Goal: Task Accomplishment & Management: Complete application form

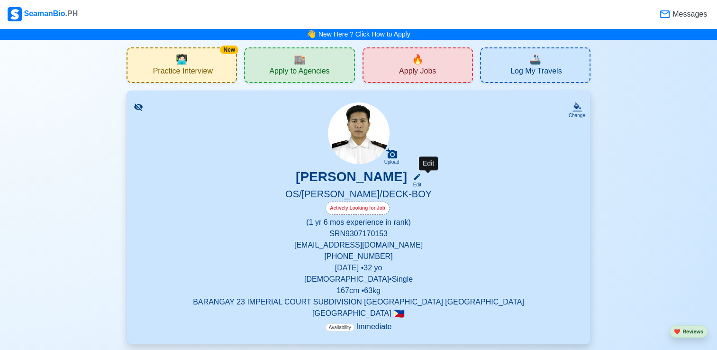
click at [421, 181] on icon at bounding box center [417, 176] width 9 height 9
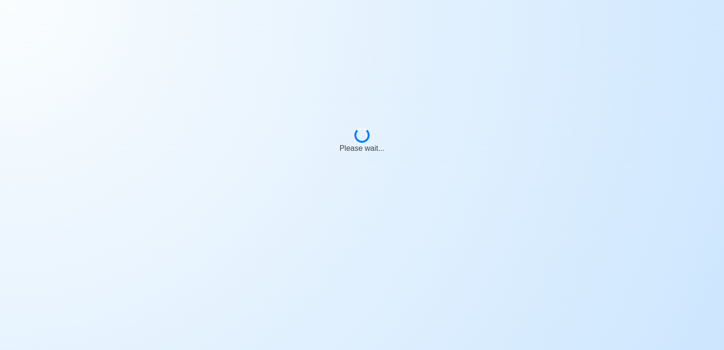
select select "Actively Looking for Job"
select select "Visible for Hiring"
select select "Single"
select select "[DEMOGRAPHIC_DATA]"
select select "PH"
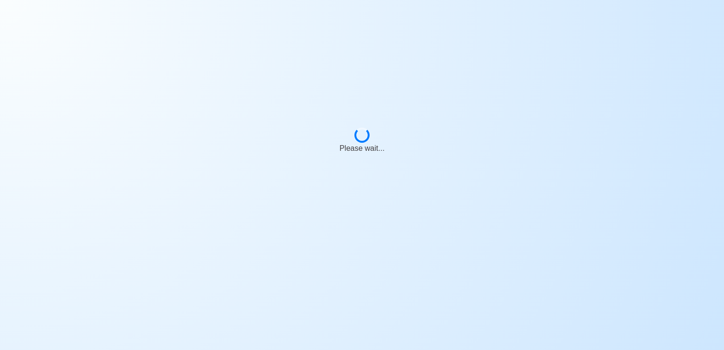
select select "1"
select select "6"
select select "4102416000000"
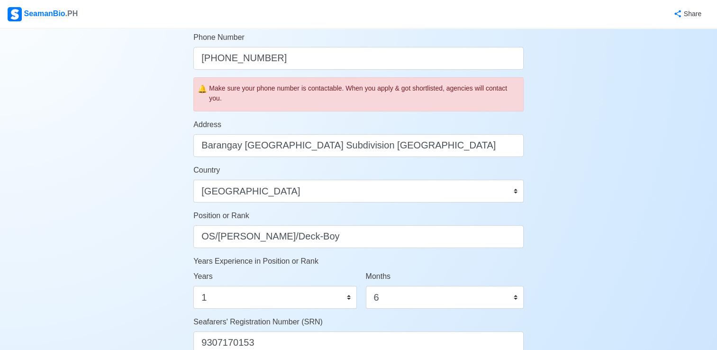
scroll to position [313, 0]
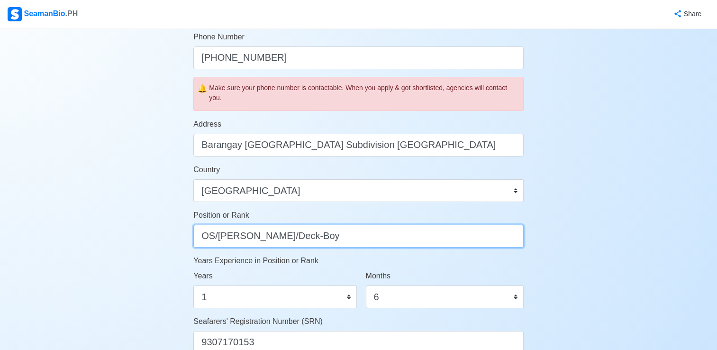
click at [341, 238] on input "OS/[PERSON_NAME]/Deck-Boy" at bounding box center [358, 235] width 330 height 23
type input "O"
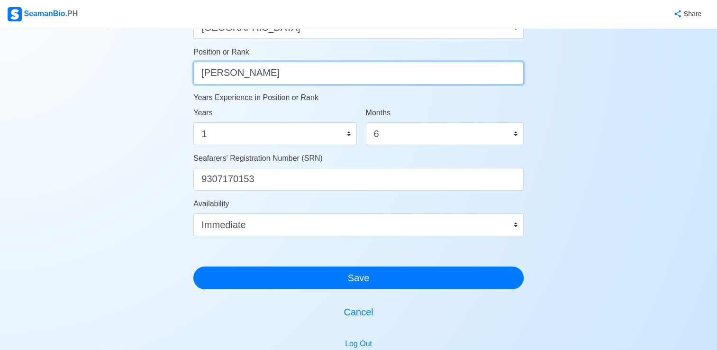
scroll to position [478, 0]
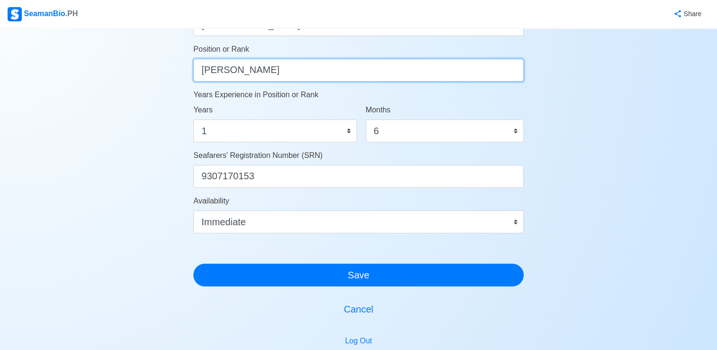
click at [213, 71] on input "[PERSON_NAME]" at bounding box center [358, 70] width 330 height 23
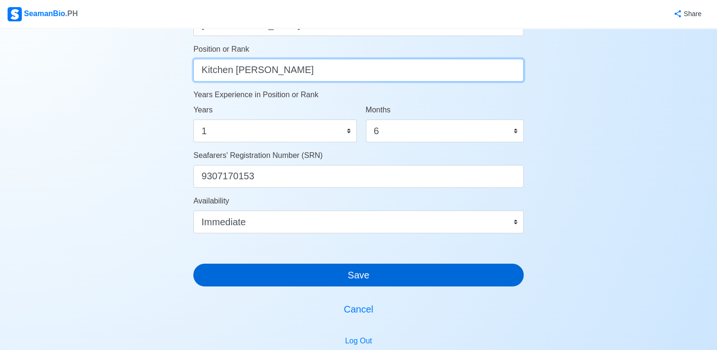
scroll to position [565, 0]
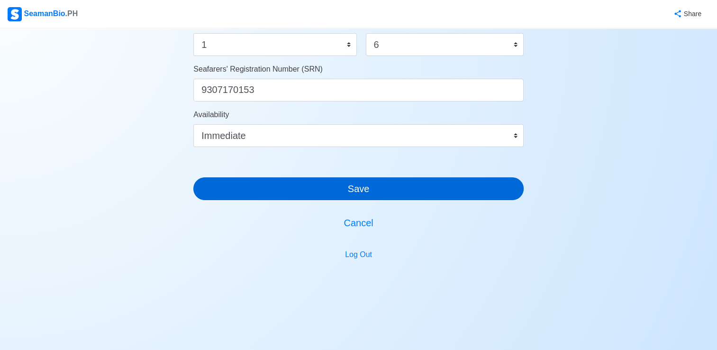
type input "Kitchen [PERSON_NAME]"
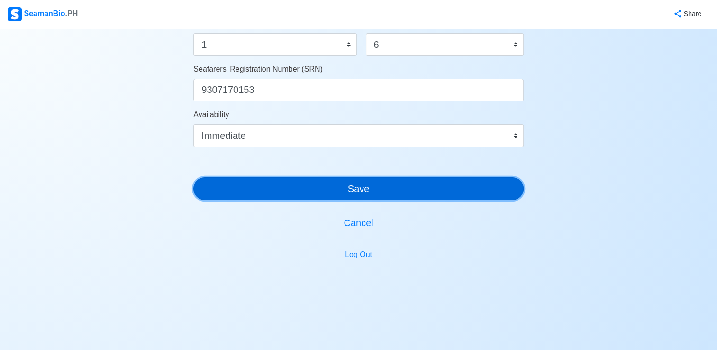
click at [338, 192] on button "Save" at bounding box center [358, 188] width 330 height 23
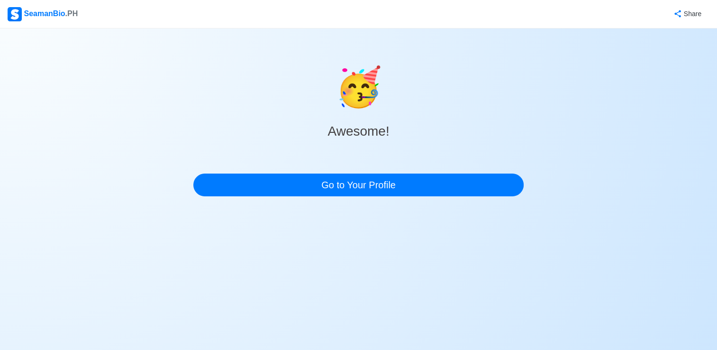
scroll to position [0, 0]
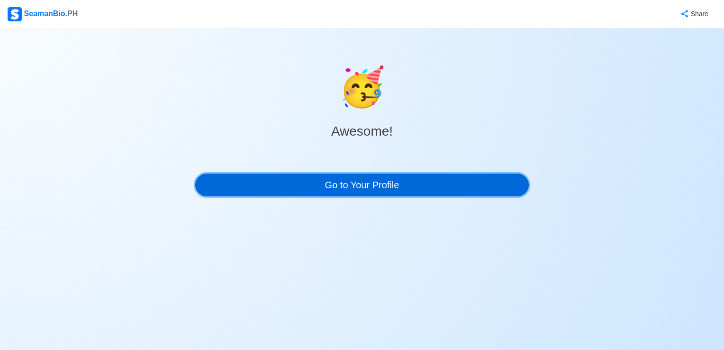
click at [345, 191] on link "Go to Your Profile" at bounding box center [361, 184] width 333 height 23
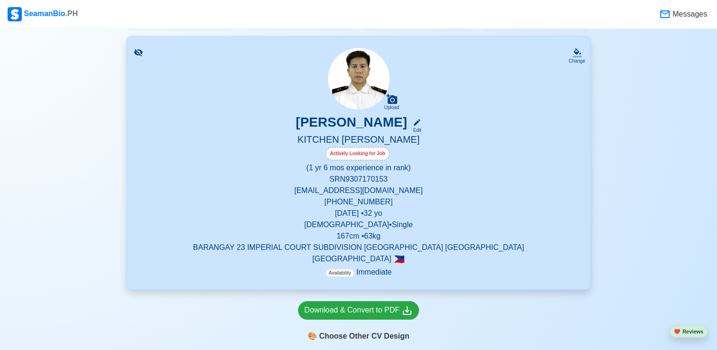
scroll to position [55, 0]
click at [381, 310] on div "Download & Convert to PDF" at bounding box center [358, 310] width 108 height 12
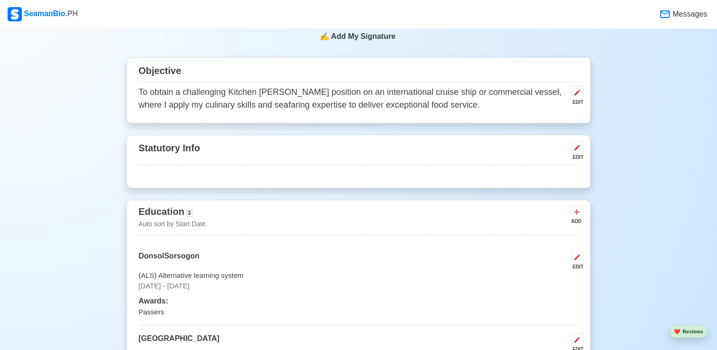
scroll to position [377, 0]
click at [568, 144] on div "EDIT" at bounding box center [575, 150] width 16 height 20
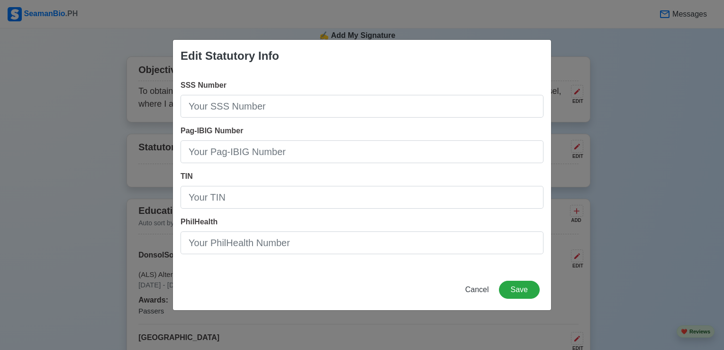
click at [642, 128] on div "Edit Statutory Info SSS Number Pag-IBIG Number TIN PhilHealth Cancel Save" at bounding box center [362, 175] width 724 height 350
click at [484, 288] on span "Cancel" at bounding box center [477, 289] width 24 height 8
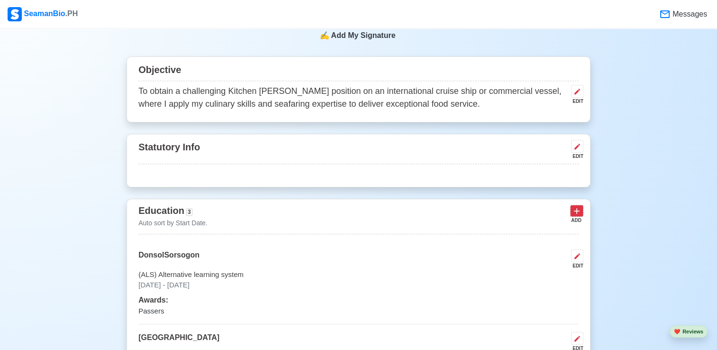
click at [572, 210] on icon at bounding box center [576, 210] width 9 height 9
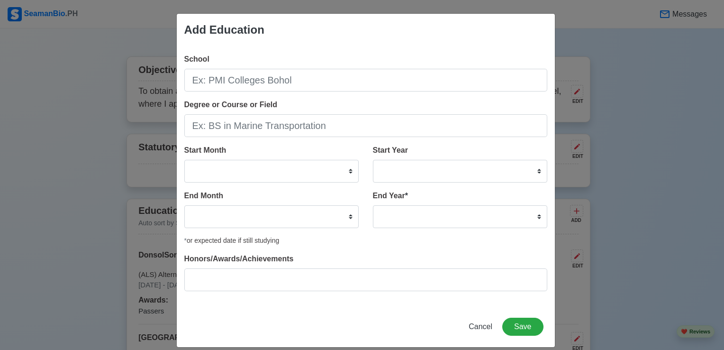
click at [597, 99] on div "Add Education School Degree or Course or Field Start Month January February Mar…" at bounding box center [362, 175] width 724 height 350
click at [485, 325] on span "Cancel" at bounding box center [480, 326] width 24 height 8
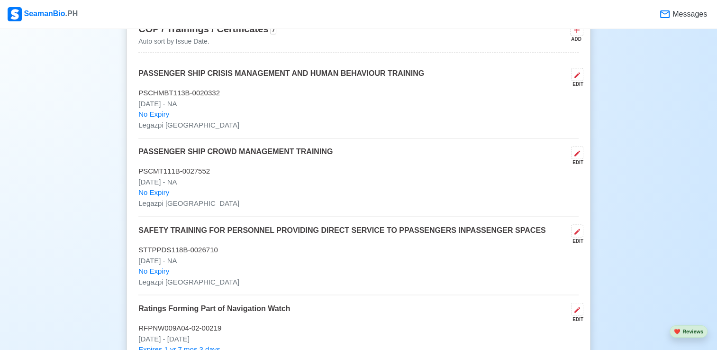
scroll to position [1564, 0]
drag, startPoint x: 494, startPoint y: 198, endPoint x: 622, endPoint y: 221, distance: 129.4
click at [622, 221] on div "New 🧑🏻‍💻 Practice Interview 🏬 Apply to Agencies 🔥 Apply Jobs 🚢 Log My Travels C…" at bounding box center [358, 260] width 717 height 3568
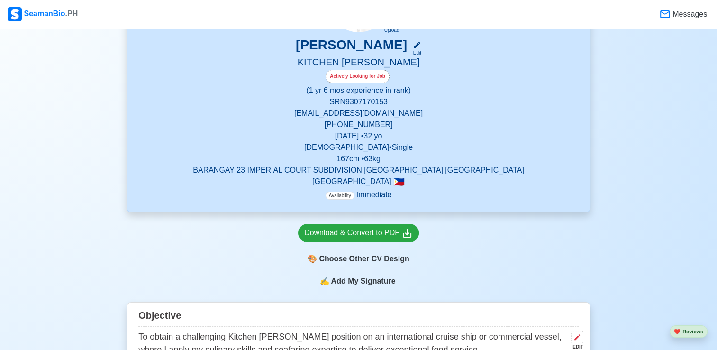
scroll to position [0, 0]
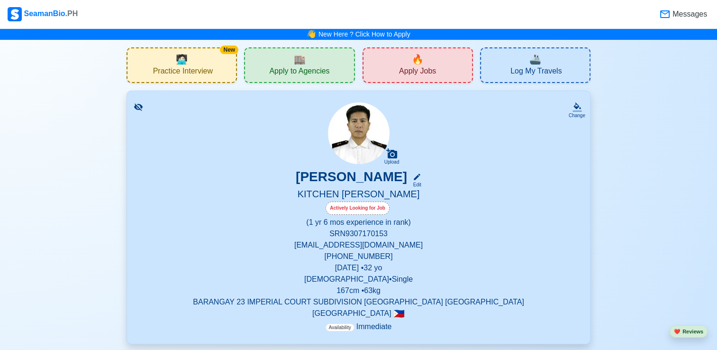
click at [318, 72] on span "Apply to Agencies" at bounding box center [299, 72] width 60 height 12
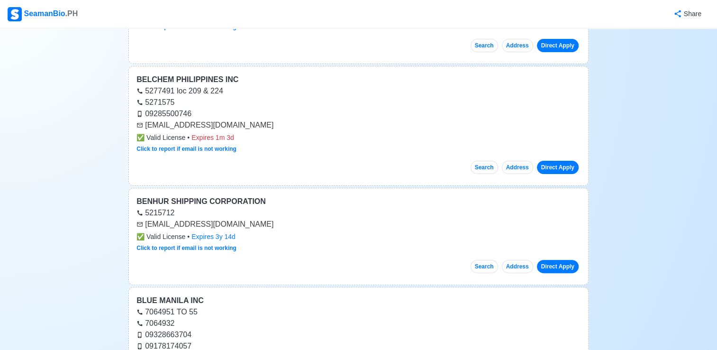
scroll to position [219, 0]
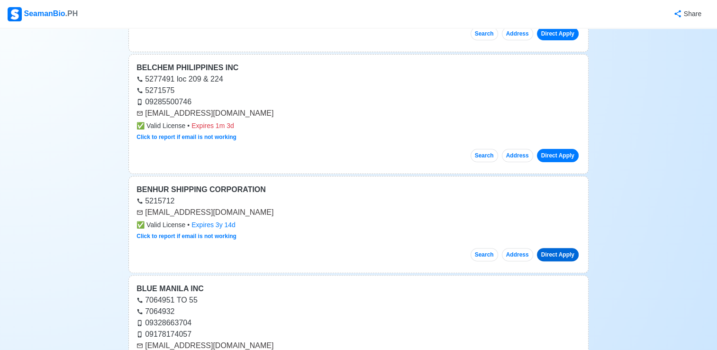
click at [544, 251] on link "Direct Apply" at bounding box center [558, 254] width 42 height 13
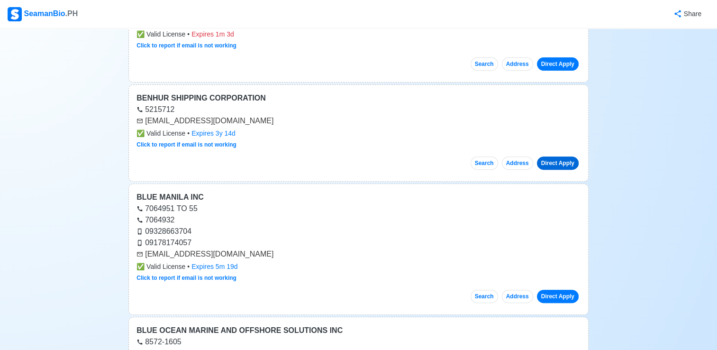
scroll to position [333, 0]
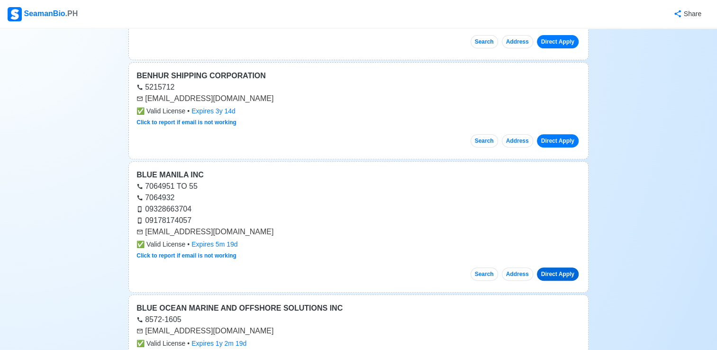
click at [551, 276] on link "Direct Apply" at bounding box center [558, 273] width 42 height 13
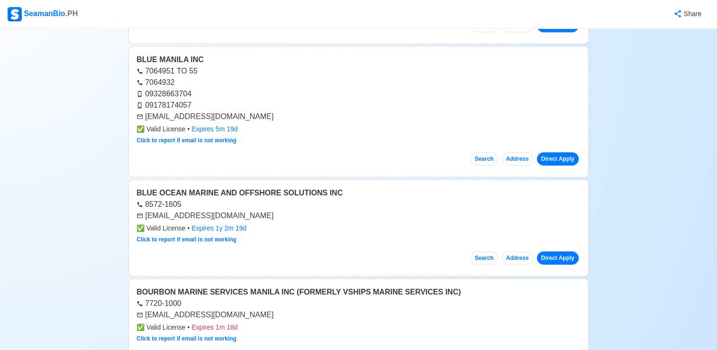
scroll to position [449, 0]
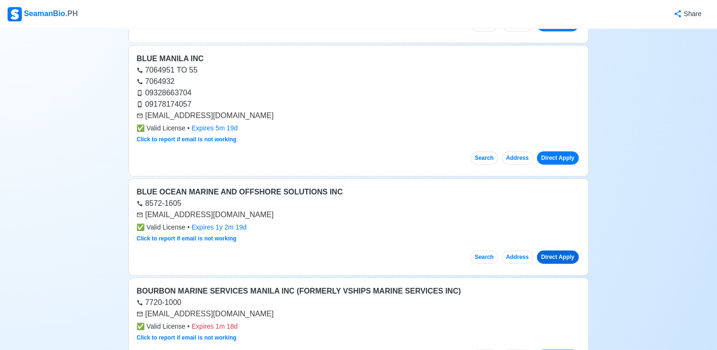
click at [550, 259] on link "Direct Apply" at bounding box center [558, 256] width 42 height 13
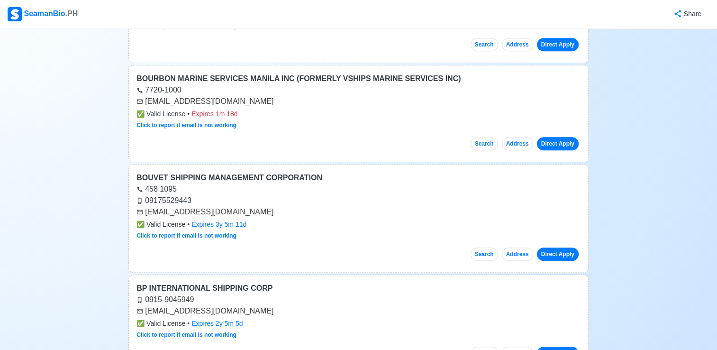
scroll to position [686, 0]
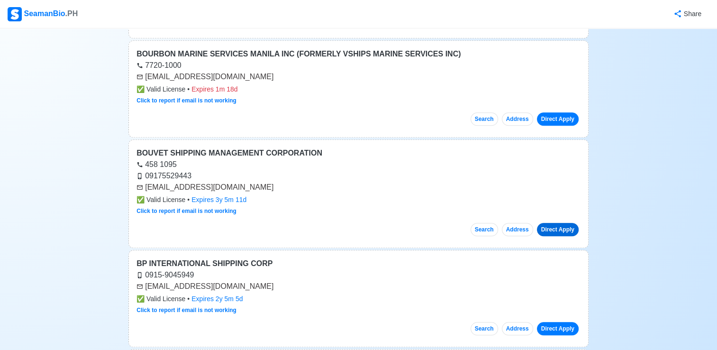
click at [569, 224] on link "Direct Apply" at bounding box center [558, 229] width 42 height 13
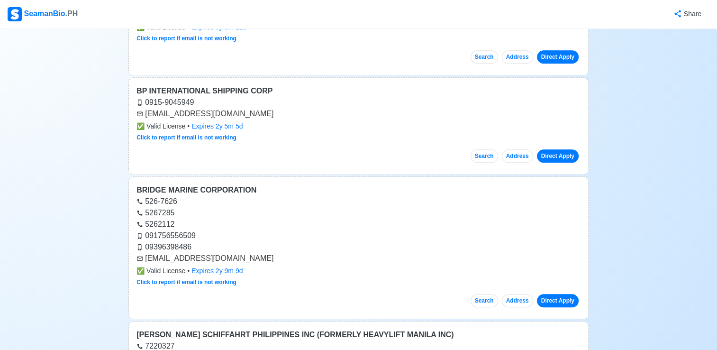
scroll to position [858, 0]
click at [554, 151] on link "Direct Apply" at bounding box center [558, 155] width 42 height 13
